Goal: Information Seeking & Learning: Learn about a topic

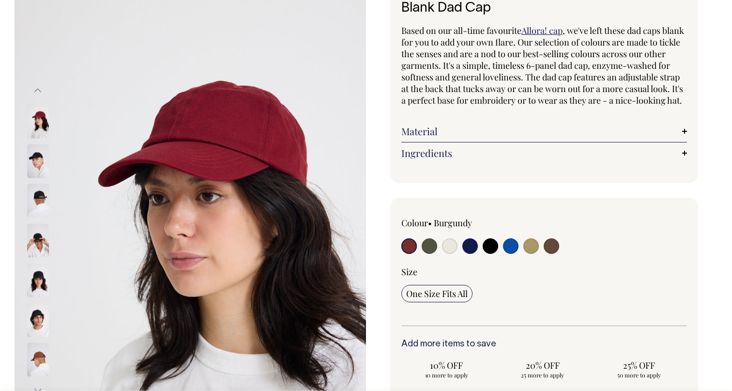
click at [487, 256] on label at bounding box center [490, 247] width 15 height 18
click at [487, 254] on input "radio" at bounding box center [490, 245] width 15 height 15
radio input "true"
select select "Black"
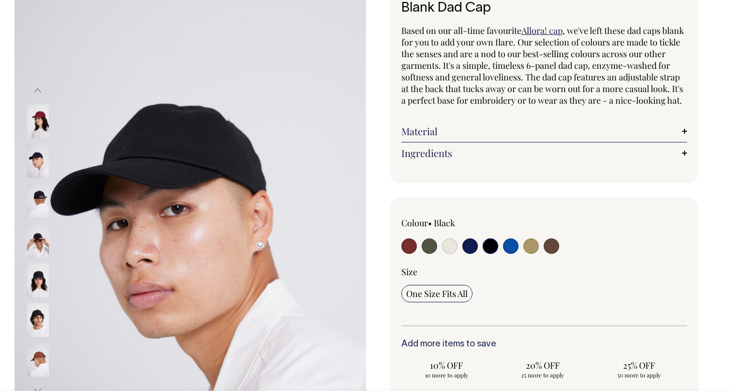
scroll to position [75, 0]
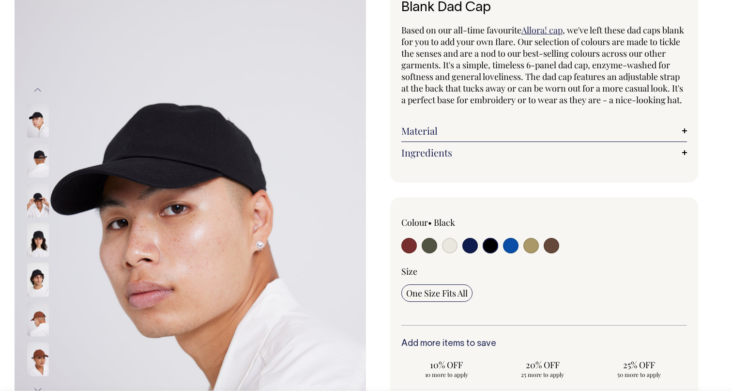
click at [474, 253] on input "radio" at bounding box center [469, 245] width 15 height 15
radio input "true"
select select "Dark Navy"
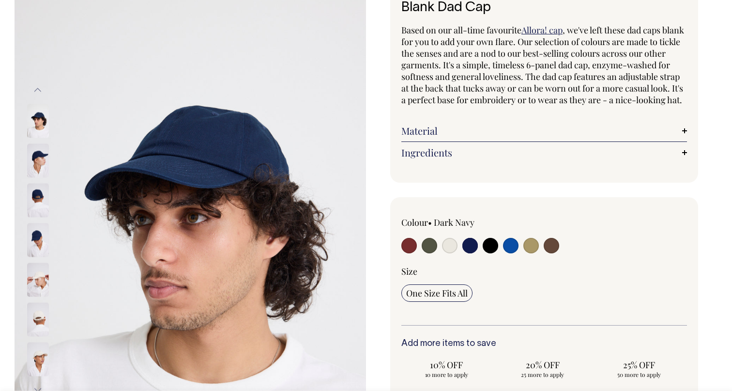
click at [496, 253] on input "radio" at bounding box center [490, 245] width 15 height 15
radio input "true"
select select "Black"
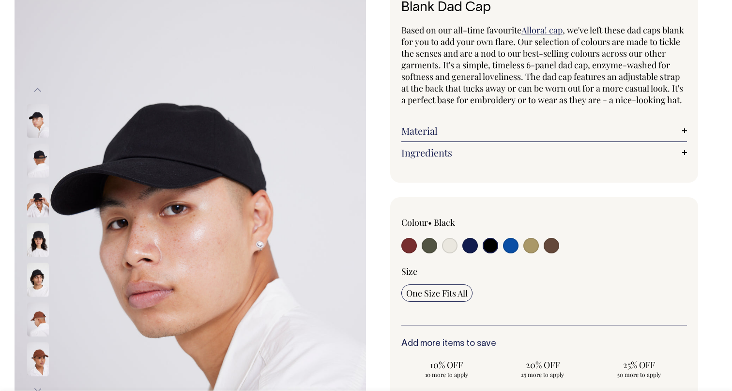
click at [428, 253] on input "radio" at bounding box center [429, 245] width 15 height 15
radio input "true"
select select "Olive"
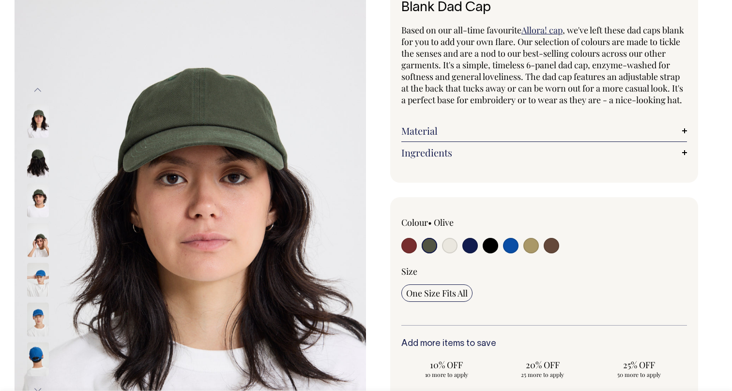
click at [488, 253] on input "radio" at bounding box center [490, 245] width 15 height 15
radio input "true"
select select "Black"
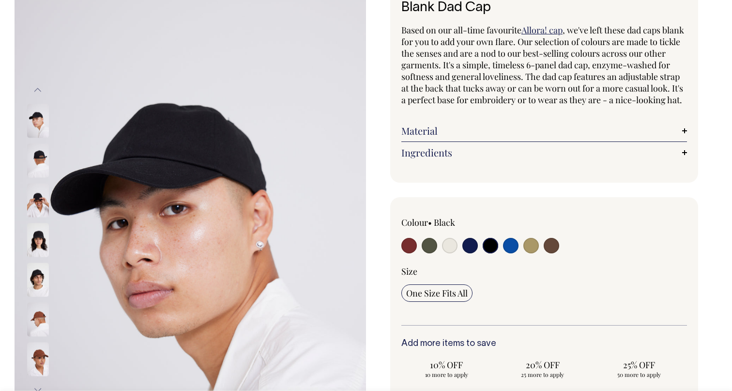
click at [509, 253] on input "radio" at bounding box center [510, 245] width 15 height 15
radio input "true"
select select "Worker Blue"
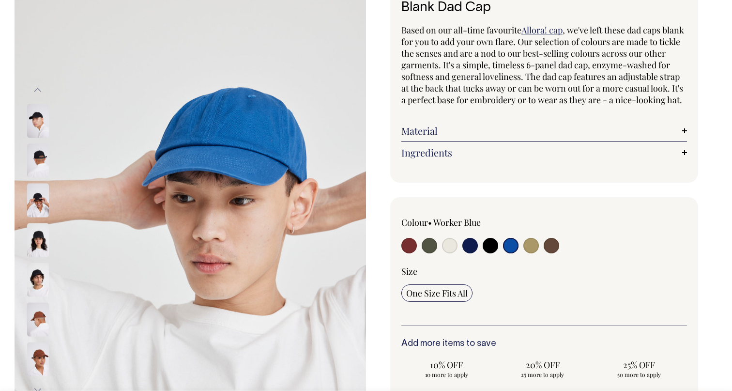
click at [488, 253] on input "radio" at bounding box center [490, 245] width 15 height 15
radio input "true"
select select "Black"
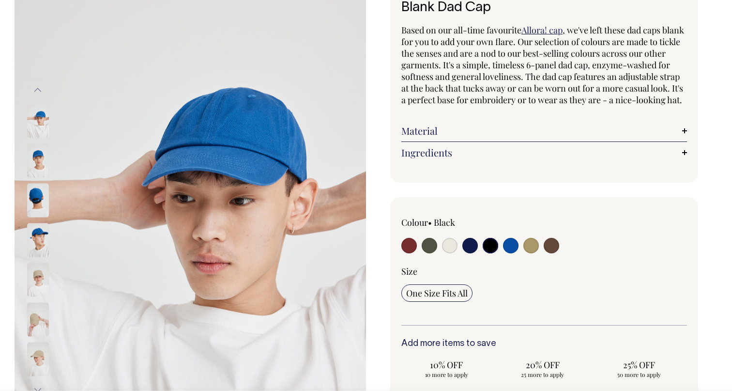
click at [499, 106] on p "Based on our all-time favourite Allora! cap , we've left these dad caps blank f…" at bounding box center [544, 64] width 286 height 81
click at [488, 247] on div "Colour • Black" at bounding box center [458, 235] width 114 height 39
click at [492, 253] on input "radio" at bounding box center [490, 245] width 15 height 15
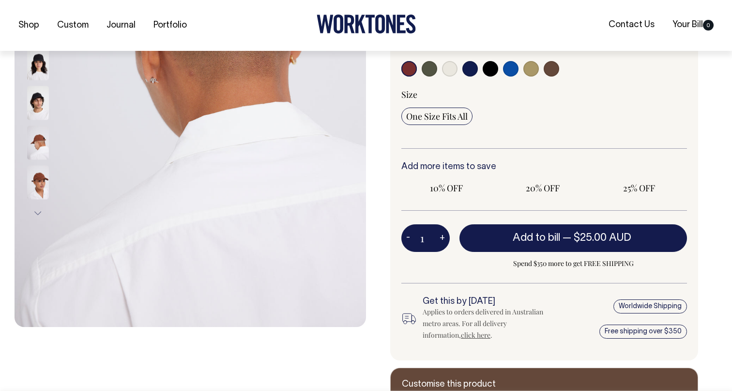
radio input "true"
select select "Black"
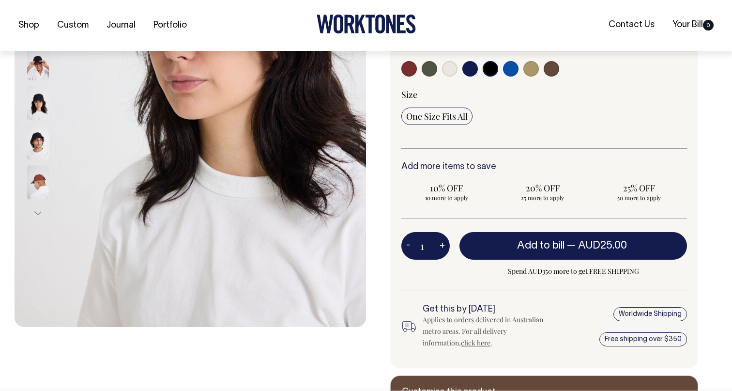
click at [39, 66] on img at bounding box center [38, 63] width 22 height 34
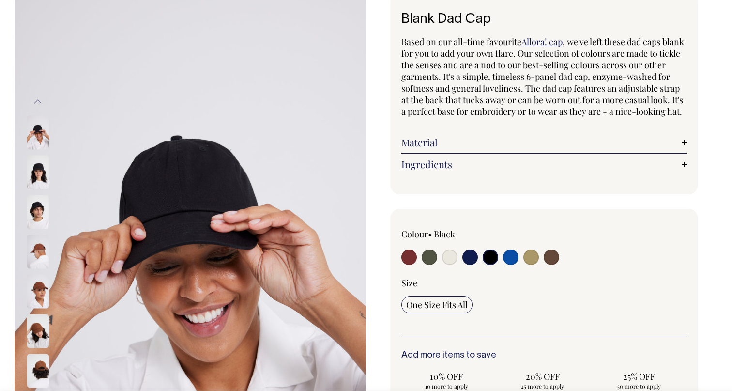
scroll to position [63, 0]
click at [37, 134] on img at bounding box center [38, 132] width 22 height 34
click at [37, 151] on div at bounding box center [51, 132] width 48 height 40
click at [41, 165] on img at bounding box center [38, 172] width 22 height 34
drag, startPoint x: 194, startPoint y: 190, endPoint x: 516, endPoint y: 3, distance: 372.6
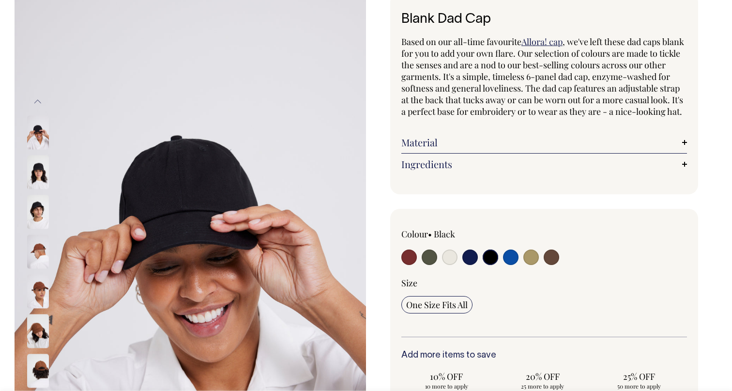
click at [0, 0] on div at bounding box center [366, 311] width 732 height 647
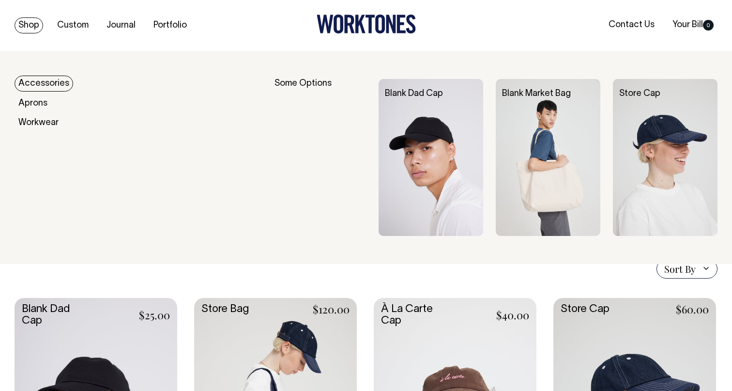
click at [41, 84] on link "Accessories" at bounding box center [44, 84] width 59 height 16
click at [29, 23] on link "Shop" at bounding box center [29, 25] width 29 height 16
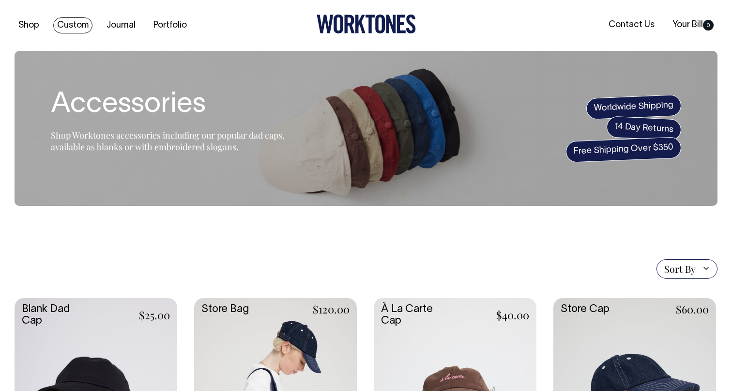
click at [73, 23] on link "Custom" at bounding box center [72, 25] width 39 height 16
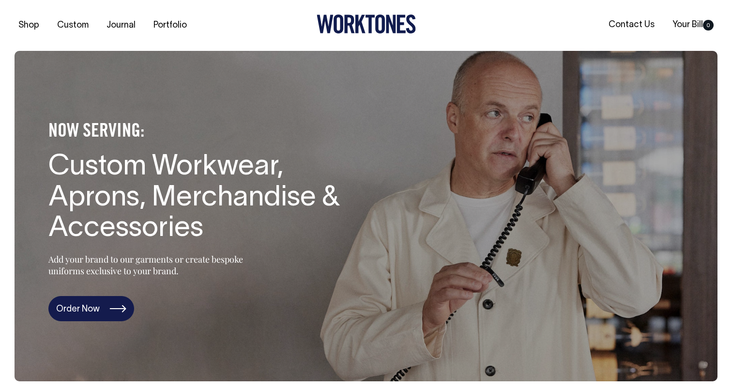
click at [104, 305] on link "Order Now" at bounding box center [91, 308] width 86 height 25
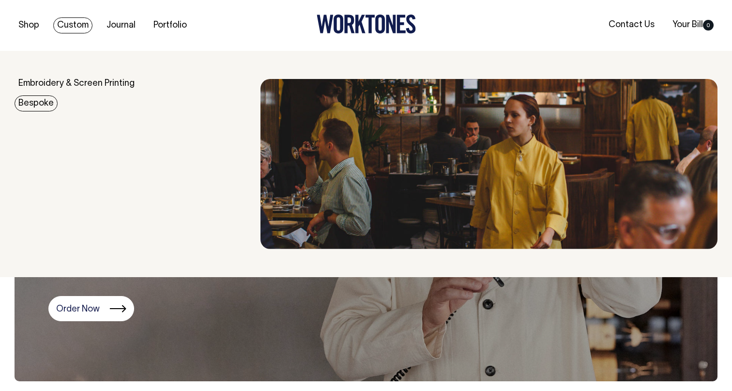
click at [36, 102] on link "Bespoke" at bounding box center [36, 103] width 43 height 16
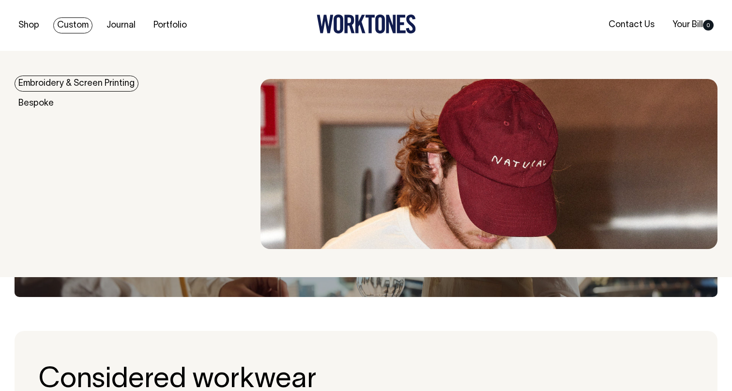
click at [73, 81] on link "Embroidery & Screen Printing" at bounding box center [77, 84] width 124 height 16
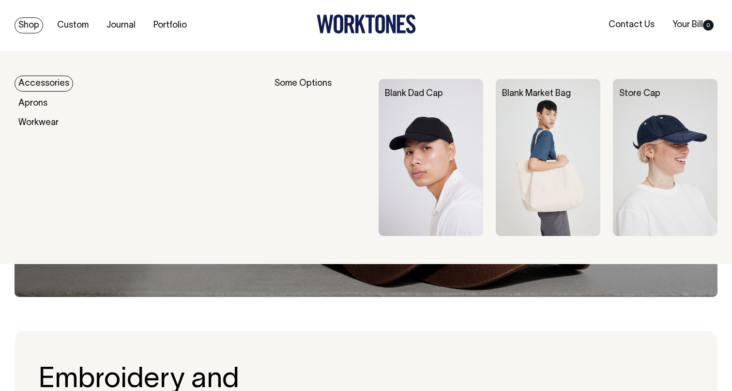
click at [48, 86] on link "Accessories" at bounding box center [44, 84] width 59 height 16
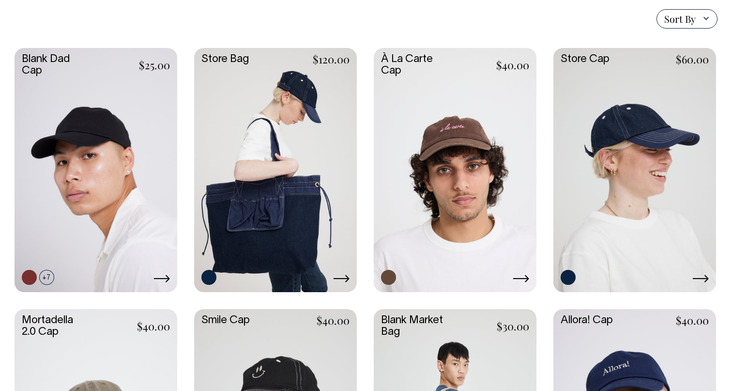
click at [616, 122] on link at bounding box center [634, 169] width 163 height 242
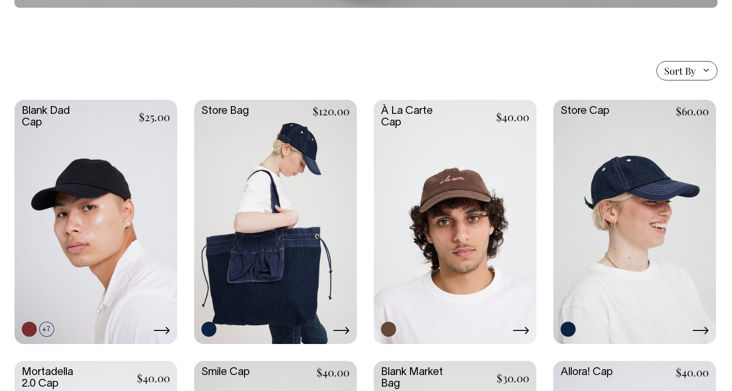
scroll to position [197, 0]
